Goal: Task Accomplishment & Management: Use online tool/utility

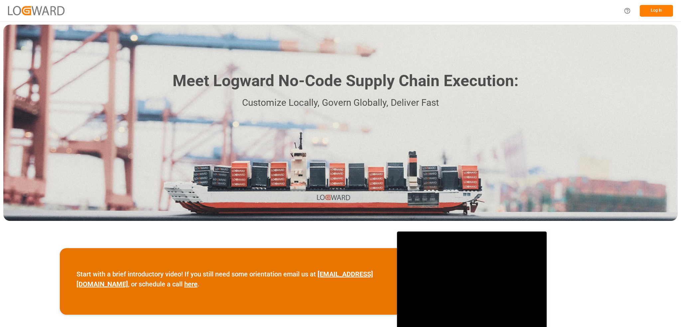
drag, startPoint x: 0, startPoint y: 0, endPoint x: 664, endPoint y: 9, distance: 664.0
click at [664, 9] on button "Log In" at bounding box center [656, 11] width 33 height 12
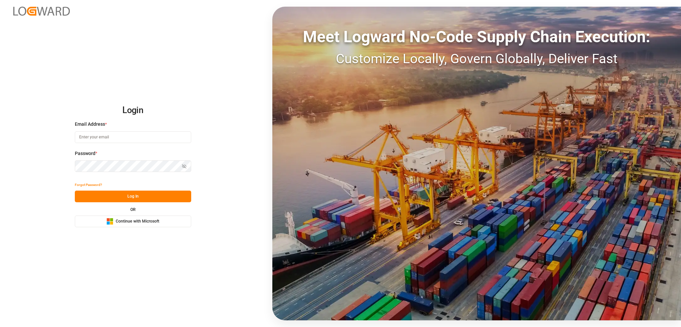
click at [139, 225] on div "Microsoft Logo Continue with Microsoft" at bounding box center [132, 221] width 53 height 7
click at [146, 226] on button "Microsoft Logo Continue with Microsoft" at bounding box center [133, 222] width 116 height 12
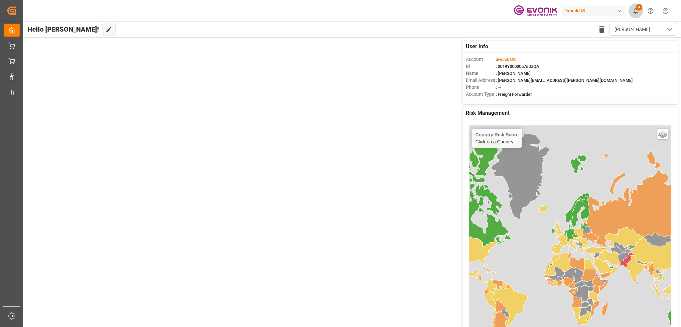
click at [640, 12] on button "3" at bounding box center [635, 10] width 15 height 15
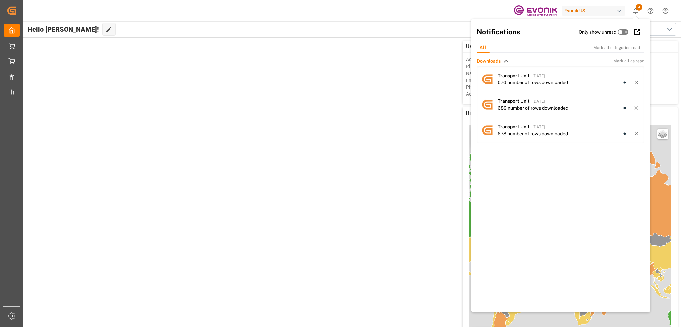
click at [345, 118] on div "User Info Account : Evonik US Id : 0019Y0000057sDzQAI Name : [PERSON_NAME] Emai…" at bounding box center [352, 192] width 659 height 309
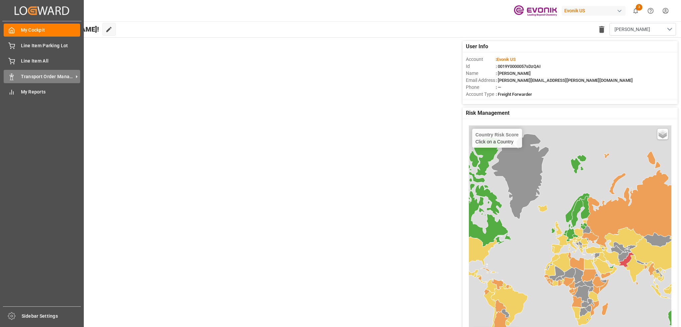
click at [49, 78] on span "Transport Order Management" at bounding box center [47, 76] width 53 height 7
drag, startPoint x: 43, startPoint y: 74, endPoint x: 52, endPoint y: 79, distance: 10.3
click at [43, 74] on span "Transport Order Management" at bounding box center [47, 76] width 53 height 7
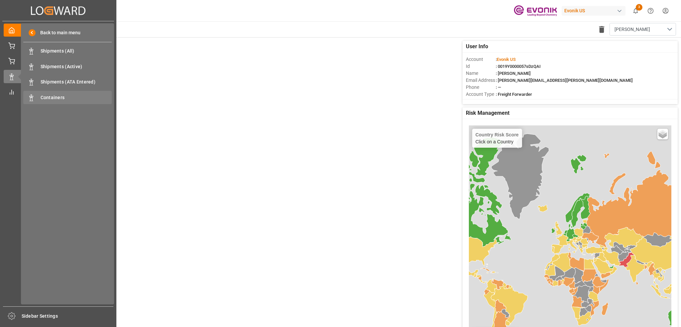
click at [75, 100] on span "Containers" at bounding box center [77, 97] width 72 height 7
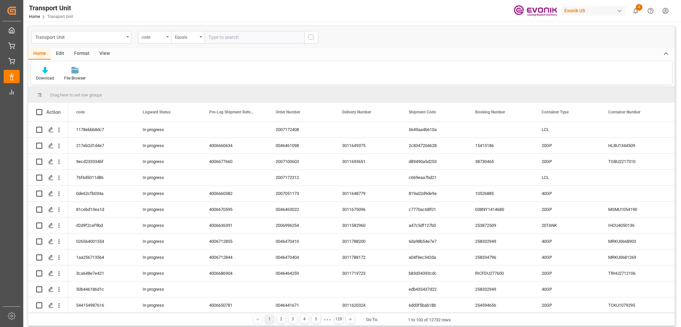
click at [60, 54] on div "Edit" at bounding box center [60, 53] width 18 height 11
click at [77, 54] on div "Format" at bounding box center [81, 53] width 25 height 11
click at [99, 54] on div "View" at bounding box center [104, 53] width 20 height 11
click at [47, 81] on div "Default" at bounding box center [42, 78] width 13 height 6
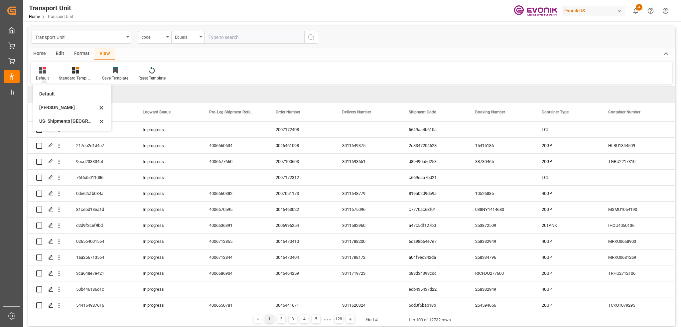
click at [59, 110] on div "[PERSON_NAME]" at bounding box center [68, 107] width 58 height 7
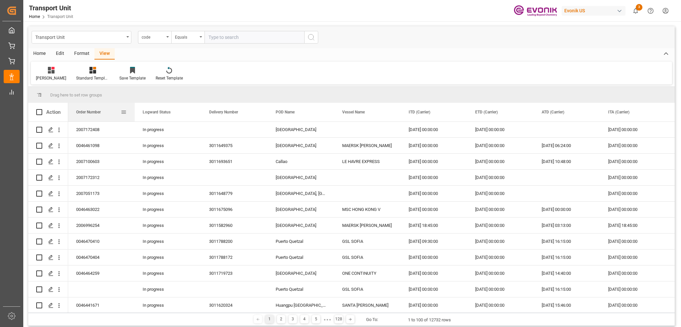
drag, startPoint x: 190, startPoint y: 113, endPoint x: 92, endPoint y: 118, distance: 97.9
click at [92, 118] on div "Order Number" at bounding box center [101, 112] width 51 height 19
click at [149, 40] on div "code" at bounding box center [154, 37] width 33 height 13
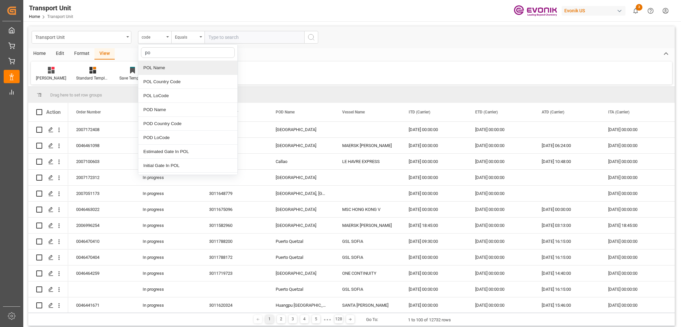
type input "pod"
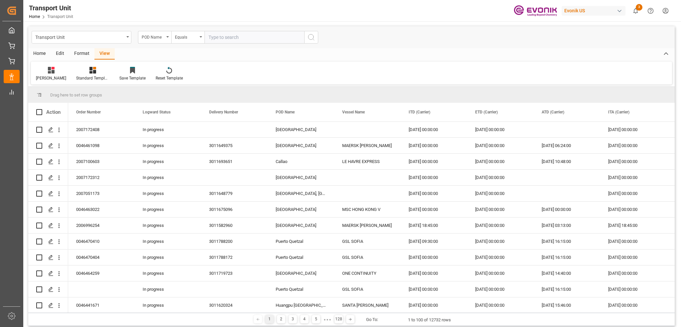
click at [220, 40] on input "text" at bounding box center [255, 37] width 100 height 13
type input "[GEOGRAPHIC_DATA]"
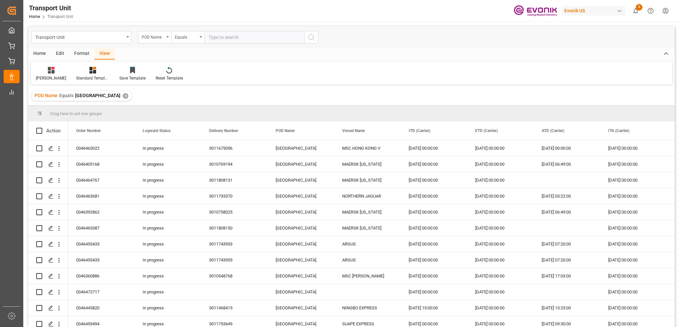
click at [159, 38] on div "POD Name" at bounding box center [153, 37] width 23 height 8
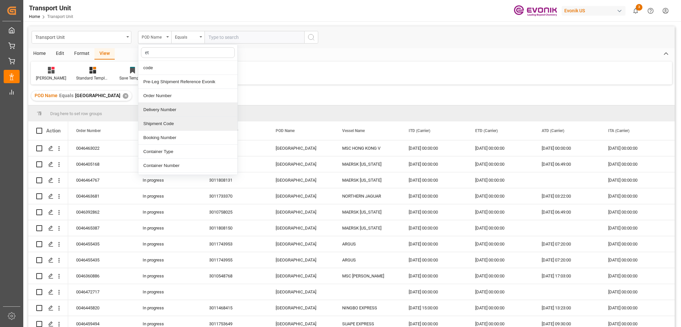
type input "etd"
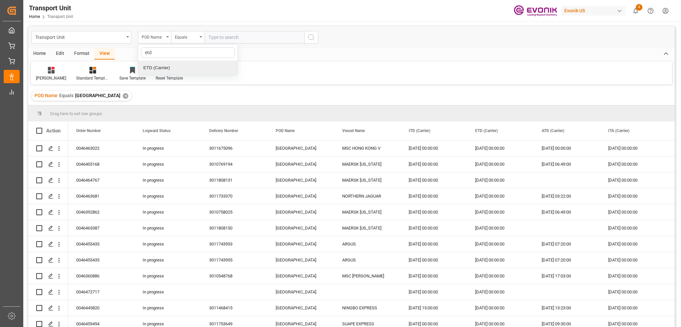
click at [179, 69] on div "ETD (Carrier)" at bounding box center [187, 68] width 99 height 14
click at [195, 34] on div "Equals" at bounding box center [186, 37] width 23 height 8
click at [205, 113] on div "Greater than" at bounding box center [221, 110] width 99 height 14
click at [245, 38] on input "text" at bounding box center [255, 37] width 100 height 13
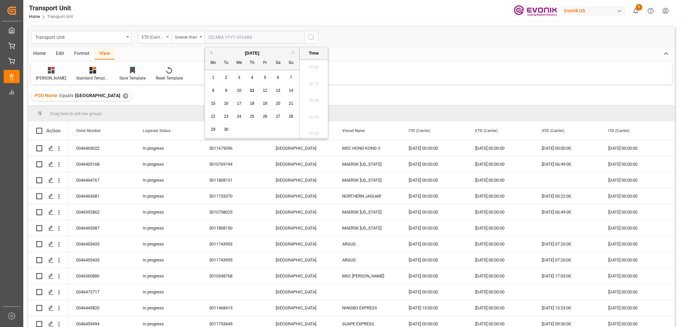
scroll to position [850, 0]
type input "[DATE] 00:00"
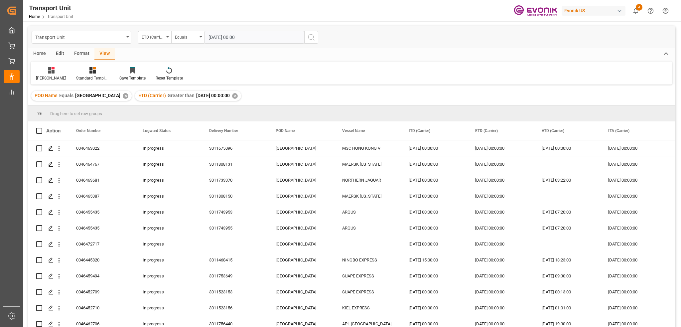
drag, startPoint x: 45, startPoint y: 55, endPoint x: 41, endPoint y: 53, distance: 4.9
click at [45, 54] on div "Home" at bounding box center [39, 53] width 23 height 11
click at [45, 70] on icon at bounding box center [45, 70] width 6 height 7
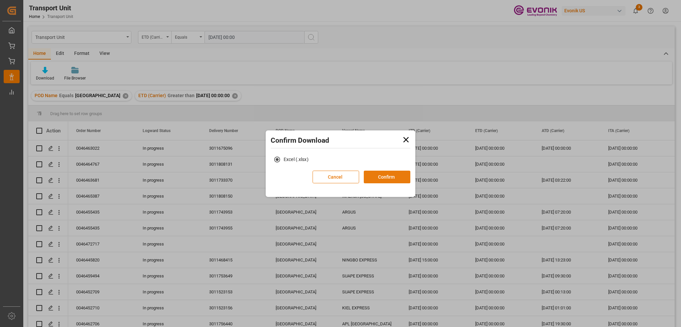
click at [378, 179] on button "Confirm" at bounding box center [387, 177] width 47 height 13
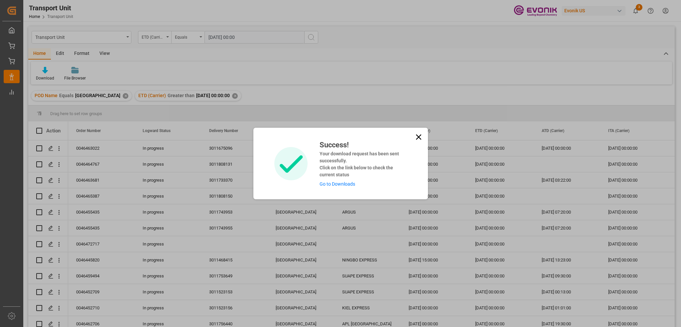
click at [350, 185] on link "Go to Downloads" at bounding box center [338, 183] width 36 height 5
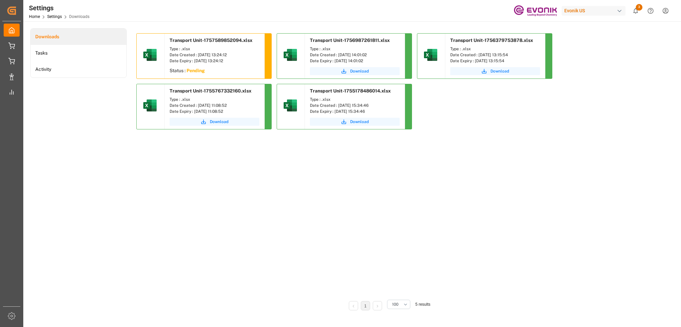
click at [192, 70] on sapn "Pending" at bounding box center [196, 70] width 18 height 5
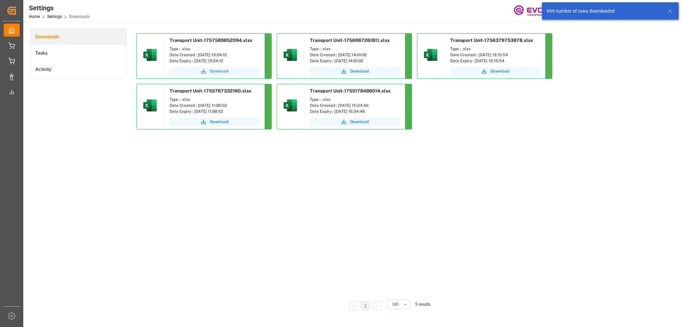
click at [220, 73] on span "Download" at bounding box center [219, 71] width 19 height 6
